Goal: Download file/media

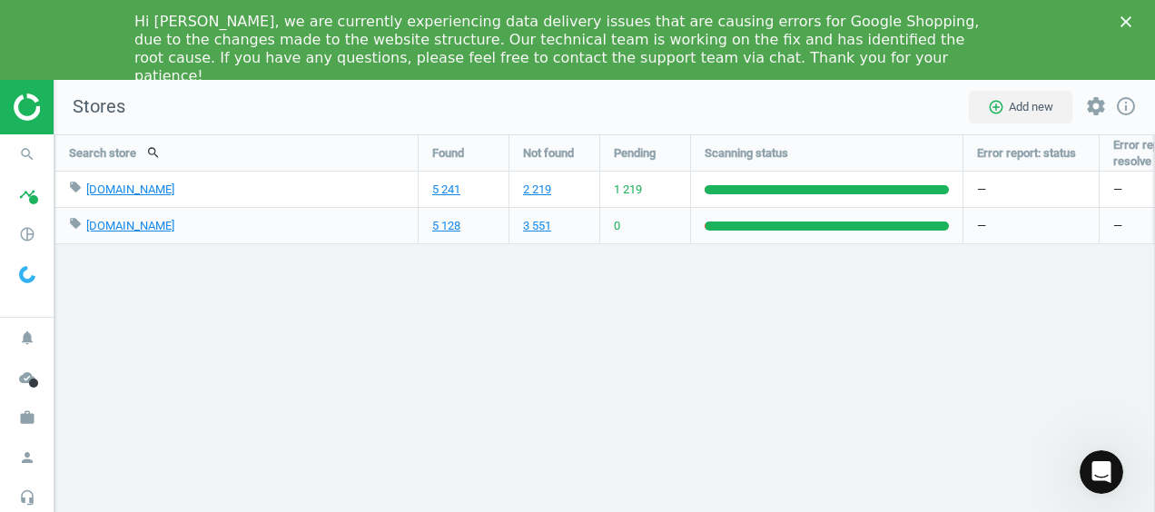
scroll to position [485, 1128]
click at [449, 189] on link "5 241" at bounding box center [446, 190] width 28 height 16
click at [448, 230] on link "5 128" at bounding box center [446, 226] width 28 height 16
click at [443, 184] on link "5 241" at bounding box center [446, 190] width 28 height 16
click at [441, 222] on link "5 128" at bounding box center [446, 226] width 28 height 16
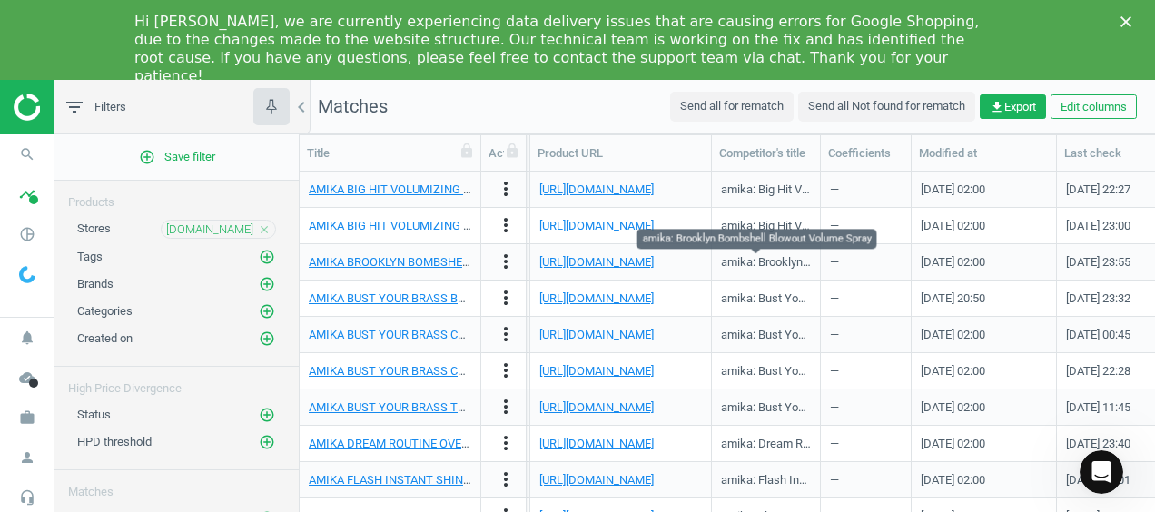
scroll to position [0, 2239]
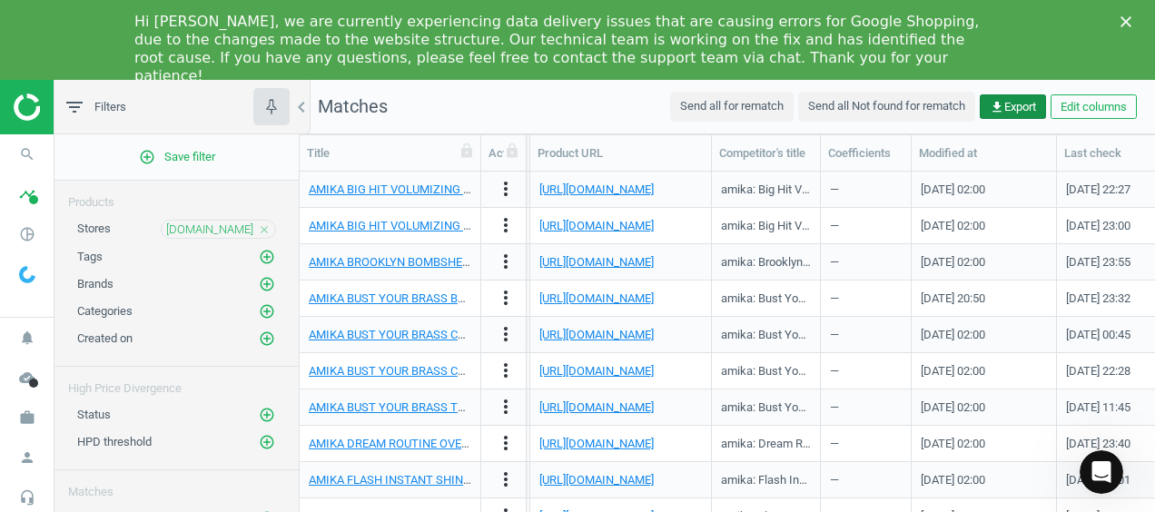
click at [992, 100] on icon "get_app" at bounding box center [997, 107] width 15 height 15
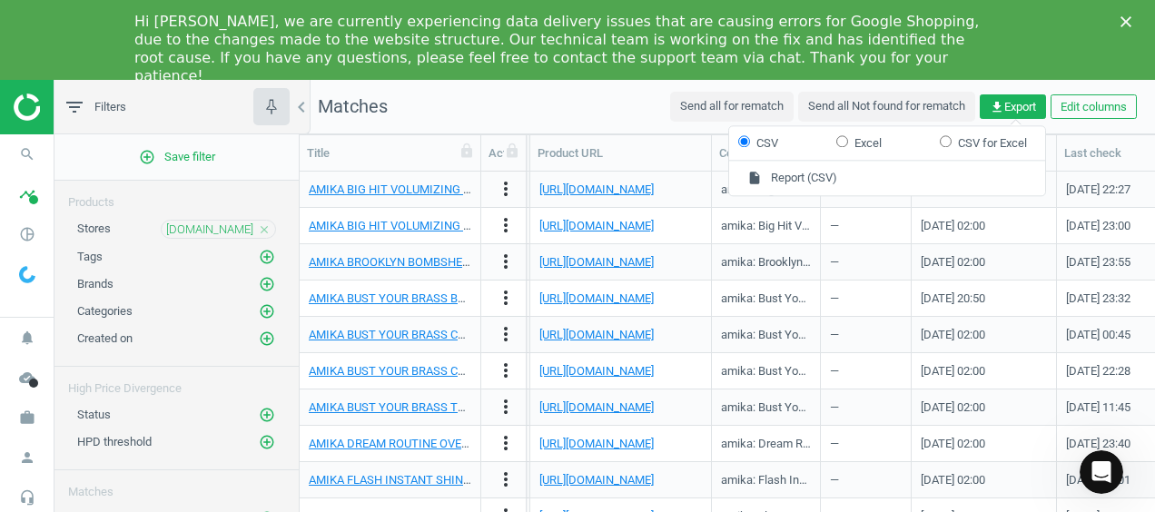
click at [843, 146] on input "Excel" at bounding box center [842, 141] width 12 height 12
radio input "true"
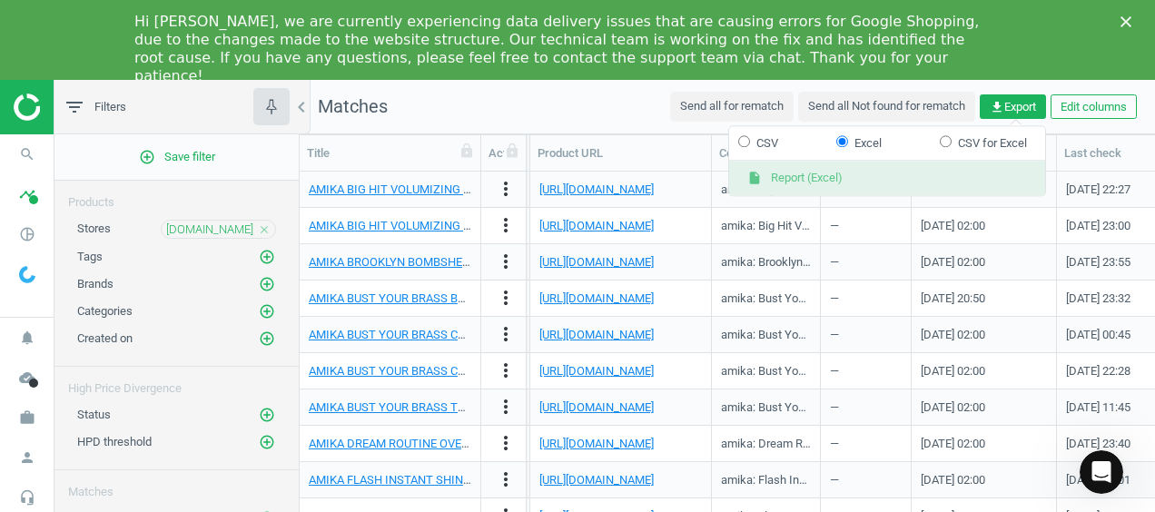
click at [825, 176] on button "insert_drive_file Report (Excel)" at bounding box center [887, 179] width 316 height 35
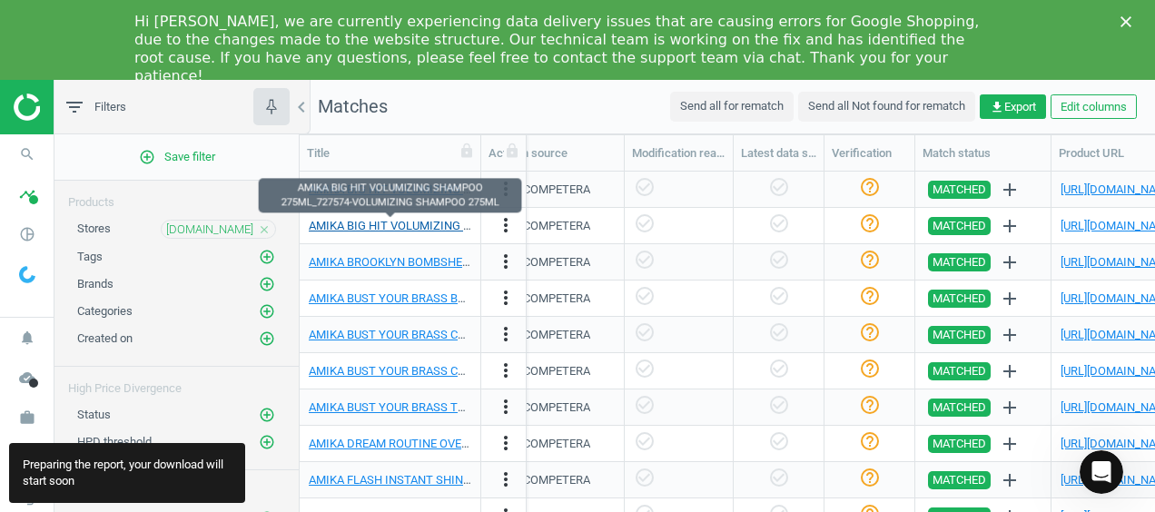
scroll to position [0, 1765]
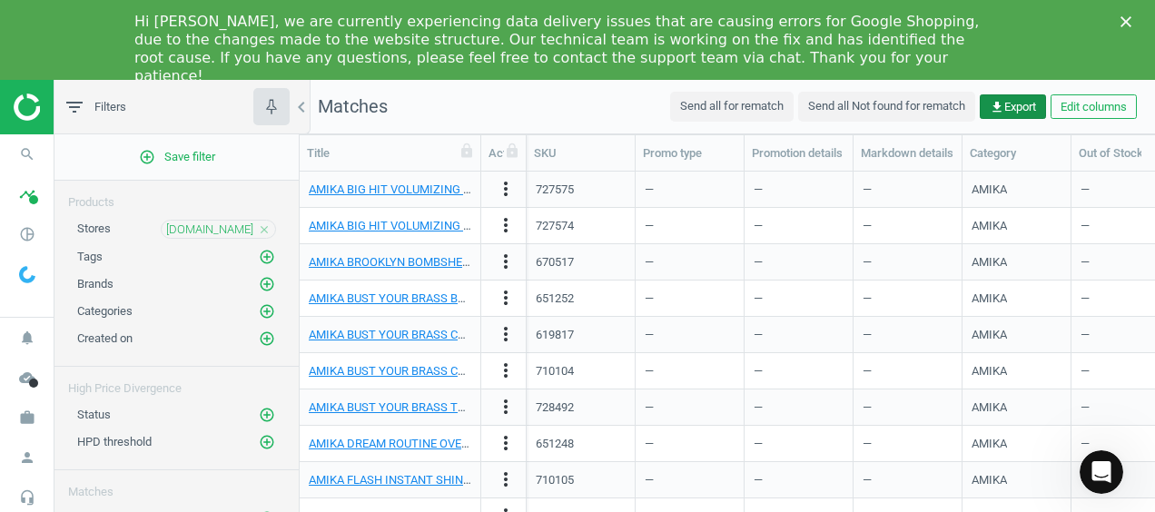
click at [1001, 114] on button "get_app Export" at bounding box center [1013, 106] width 66 height 25
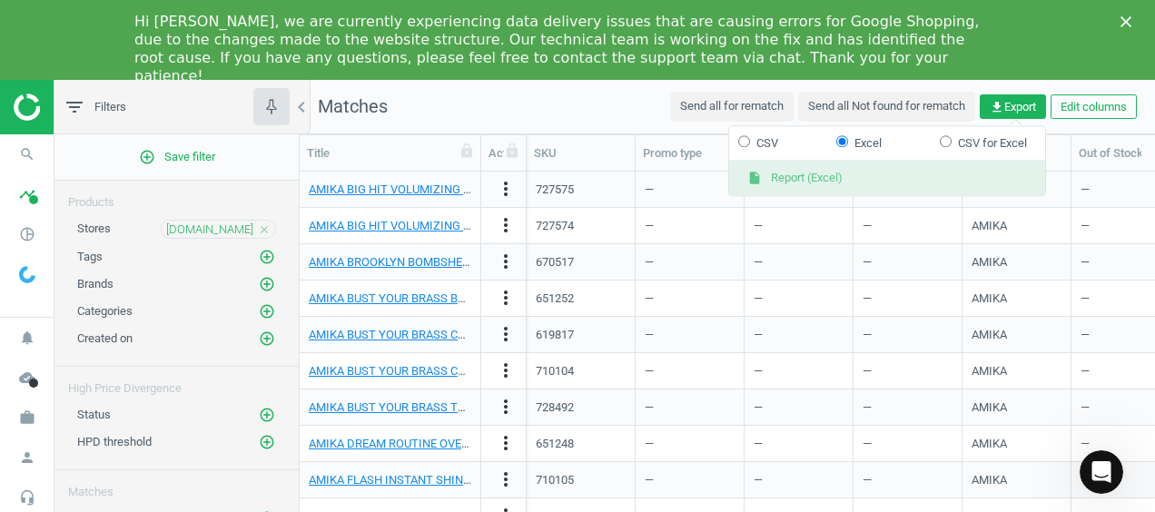
click at [814, 178] on button "insert_drive_file Report (Excel)" at bounding box center [887, 179] width 316 height 35
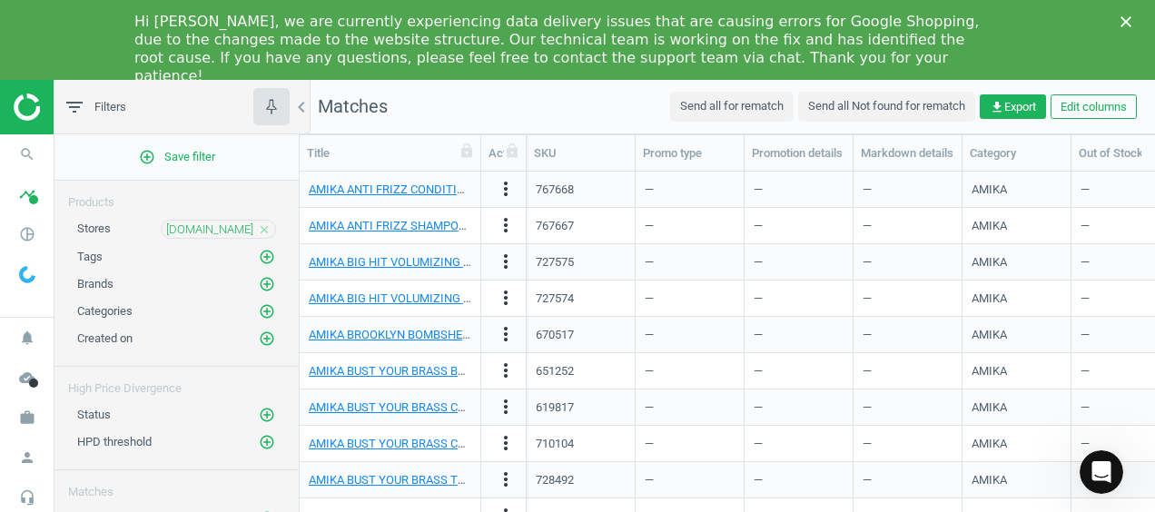
click at [1002, 27] on div "Hi [PERSON_NAME], we are currently experiencing data delivery issues that are c…" at bounding box center [570, 49] width 872 height 84
click at [1008, 95] on button "get_app Export" at bounding box center [1013, 106] width 66 height 25
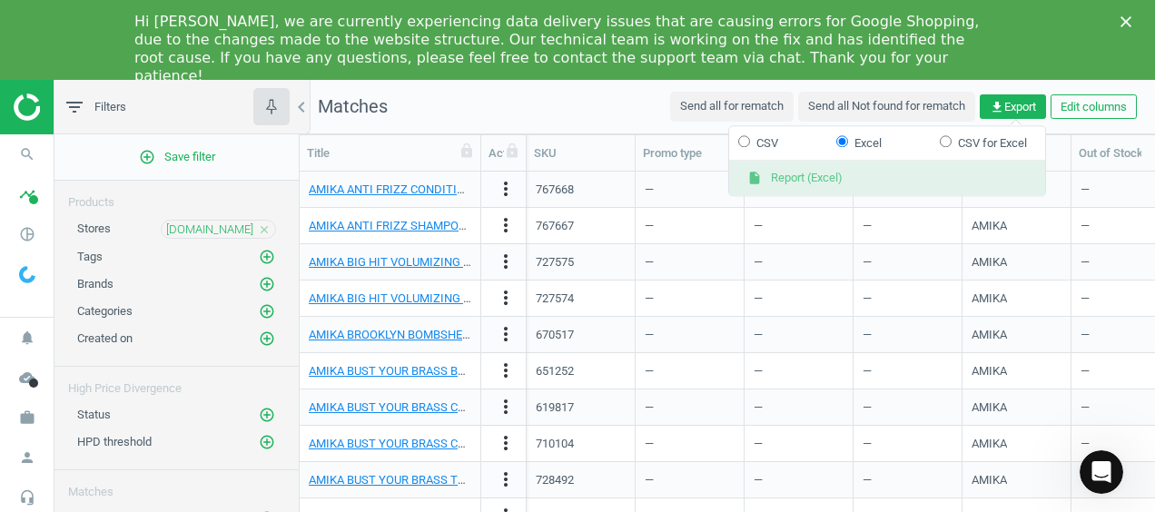
click at [837, 170] on button "insert_drive_file Report (Excel)" at bounding box center [887, 179] width 316 height 35
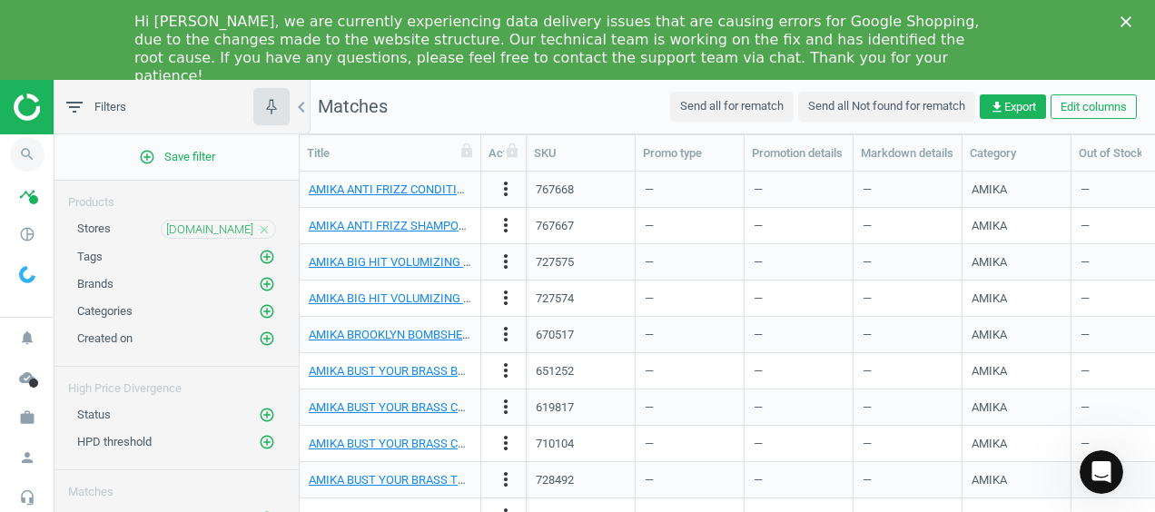
click at [35, 167] on icon "search" at bounding box center [27, 154] width 35 height 35
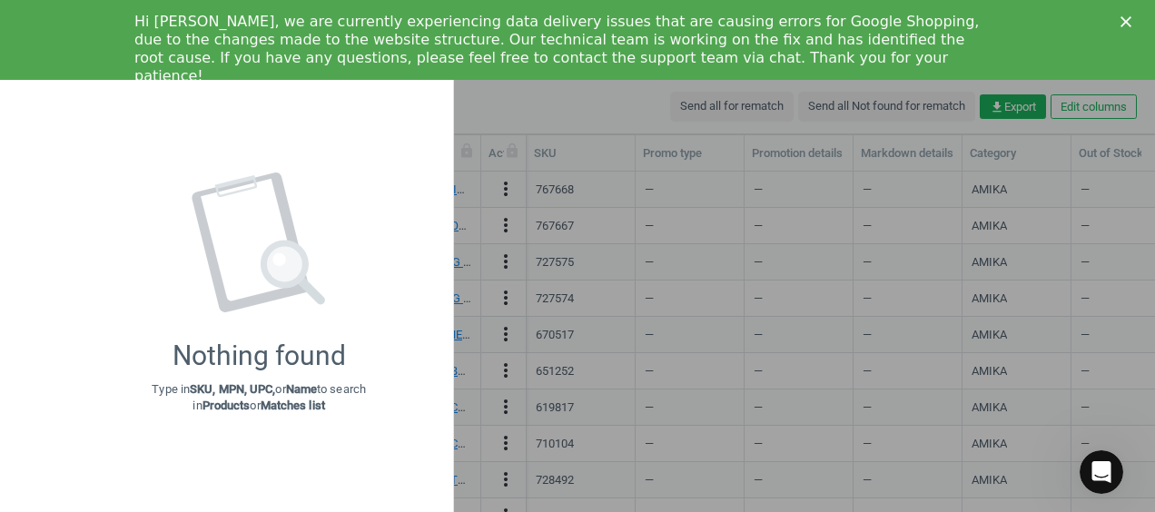
click at [495, 277] on div at bounding box center [577, 256] width 1155 height 512
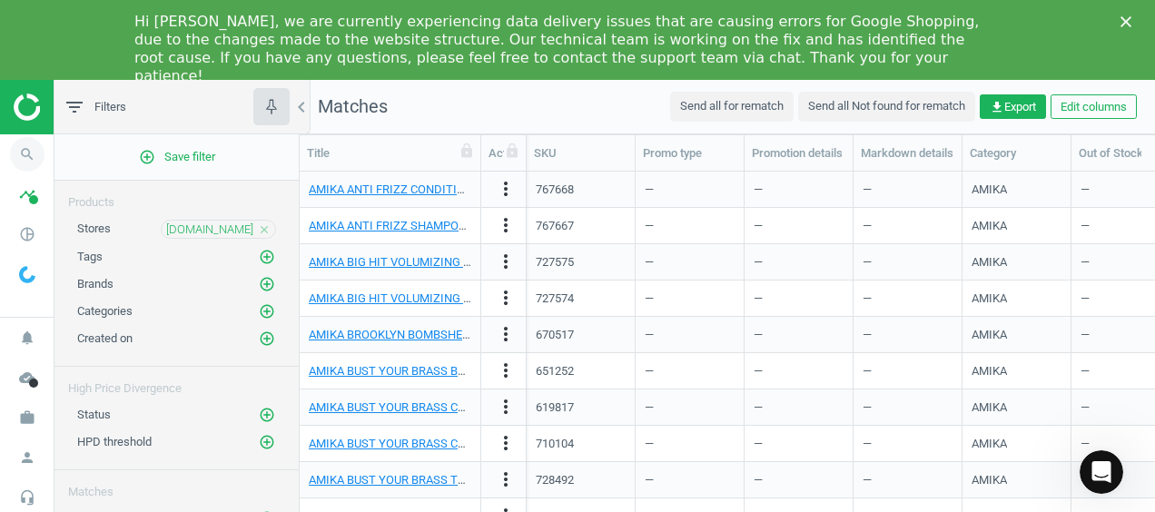
click at [12, 147] on icon "search" at bounding box center [27, 154] width 35 height 35
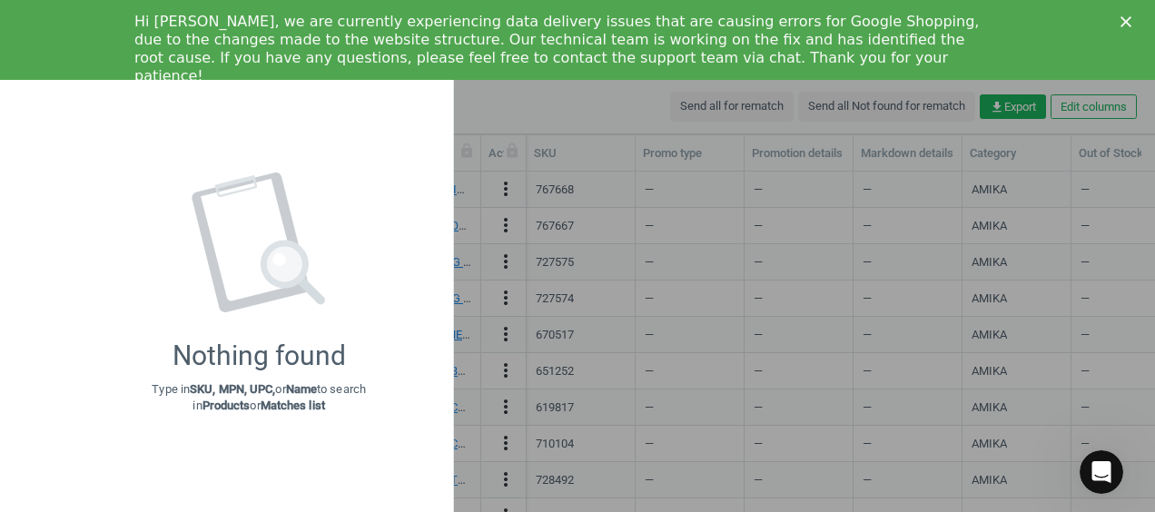
click at [1123, 21] on icon "Close" at bounding box center [1126, 21] width 11 height 11
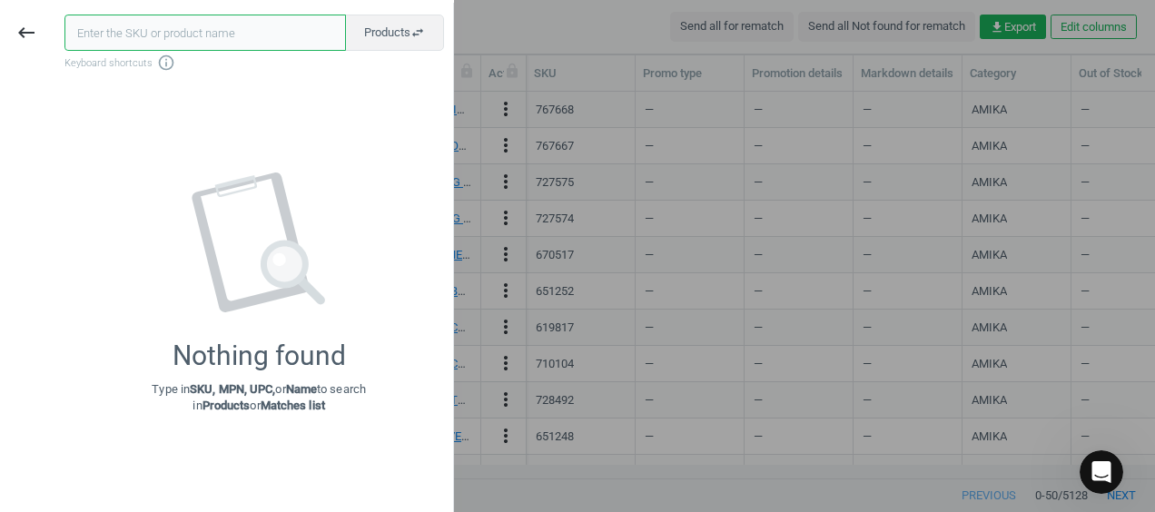
click at [276, 20] on input "text" at bounding box center [204, 33] width 281 height 36
paste input "667603"
type input "667603"
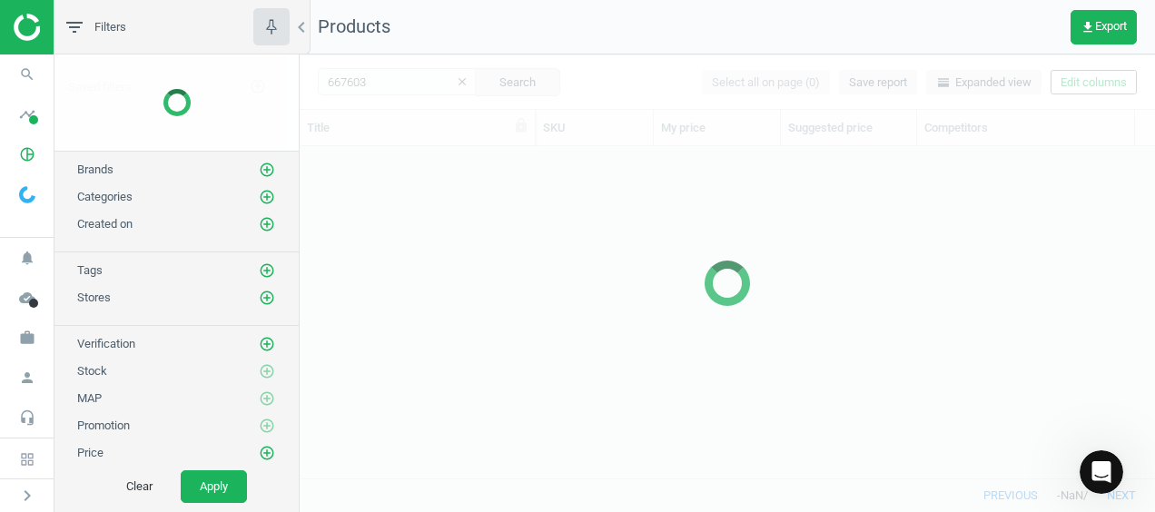
scroll to position [304, 841]
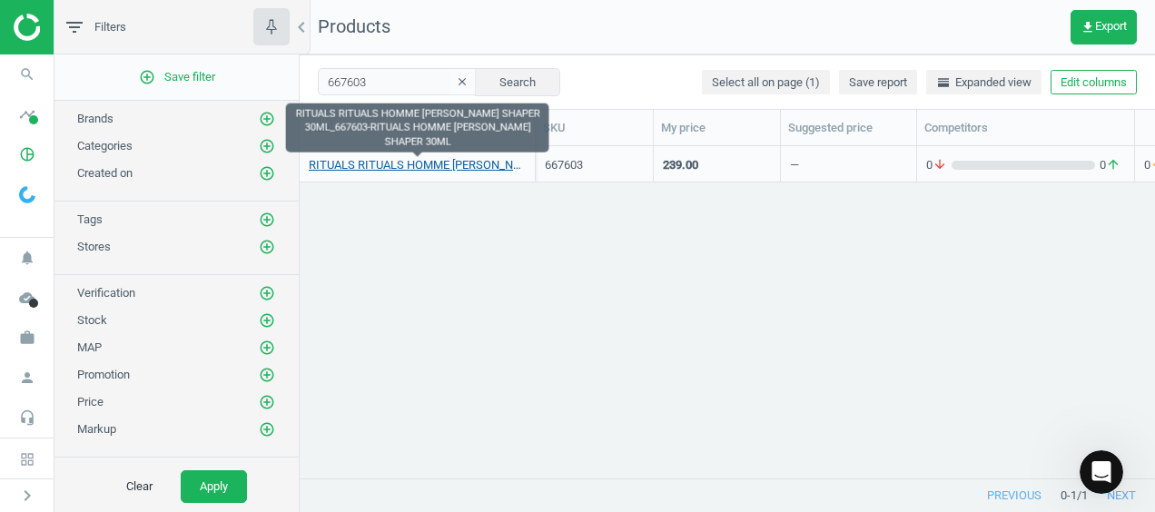
click at [347, 162] on link "RITUALS RITUALS HOMME BEARD SHAPER 30ML_667603-RITUALS HOMME BEARD SHAPER 30ML" at bounding box center [417, 165] width 217 height 16
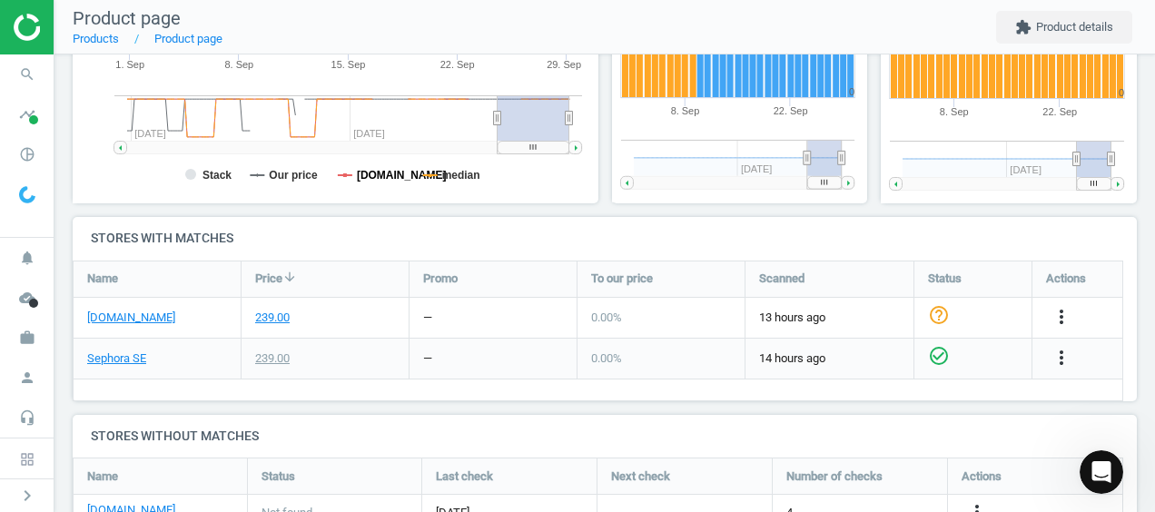
scroll to position [499, 0]
